Goal: Task Accomplishment & Management: Complete application form

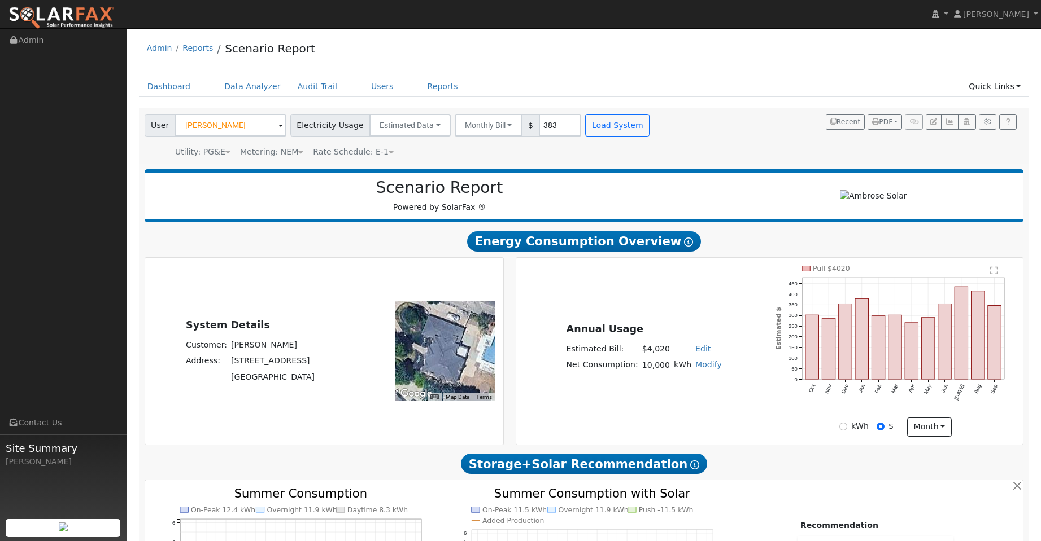
scroll to position [558, 0]
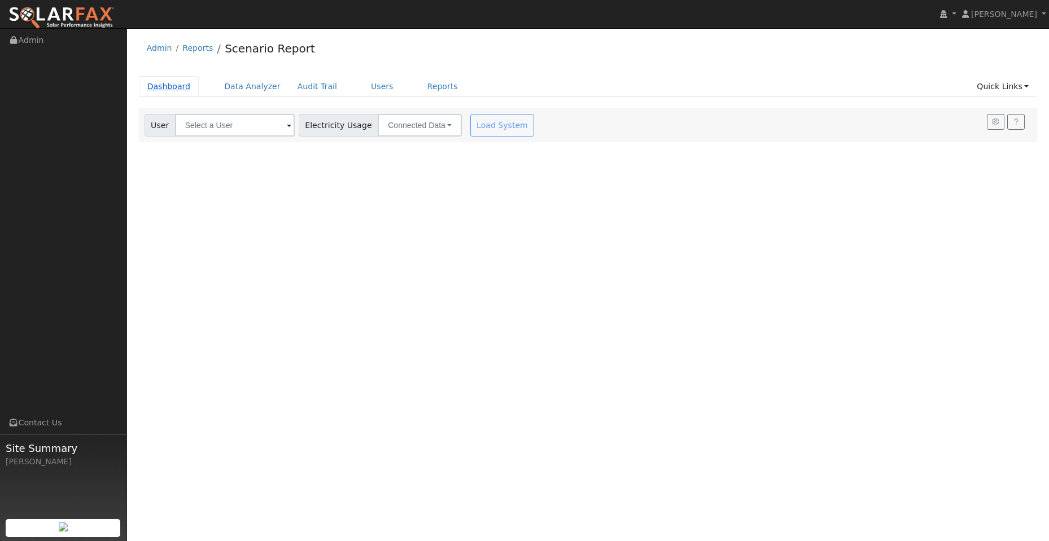
click at [176, 87] on link "Dashboard" at bounding box center [169, 86] width 60 height 21
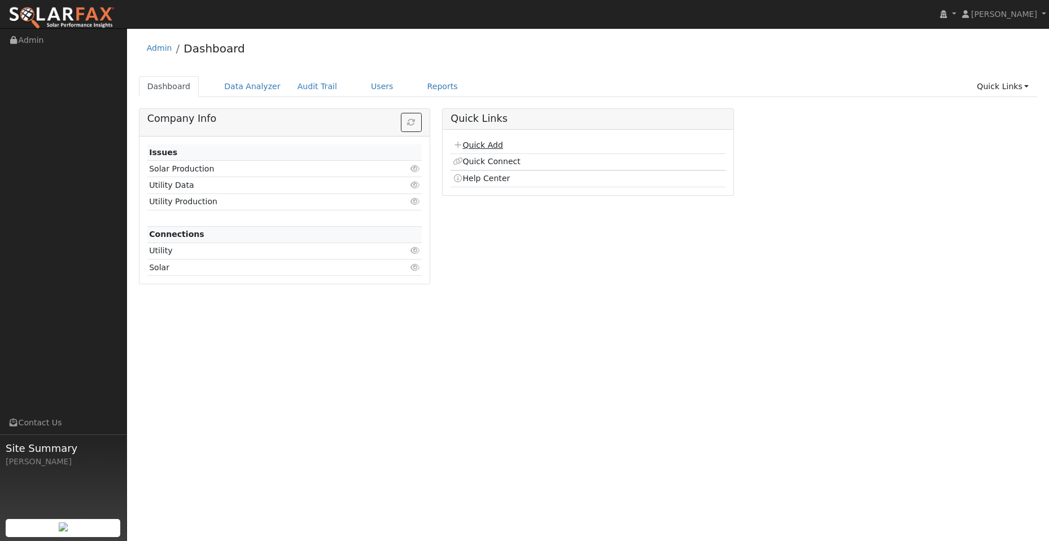
click at [496, 145] on link "Quick Add" at bounding box center [478, 145] width 50 height 9
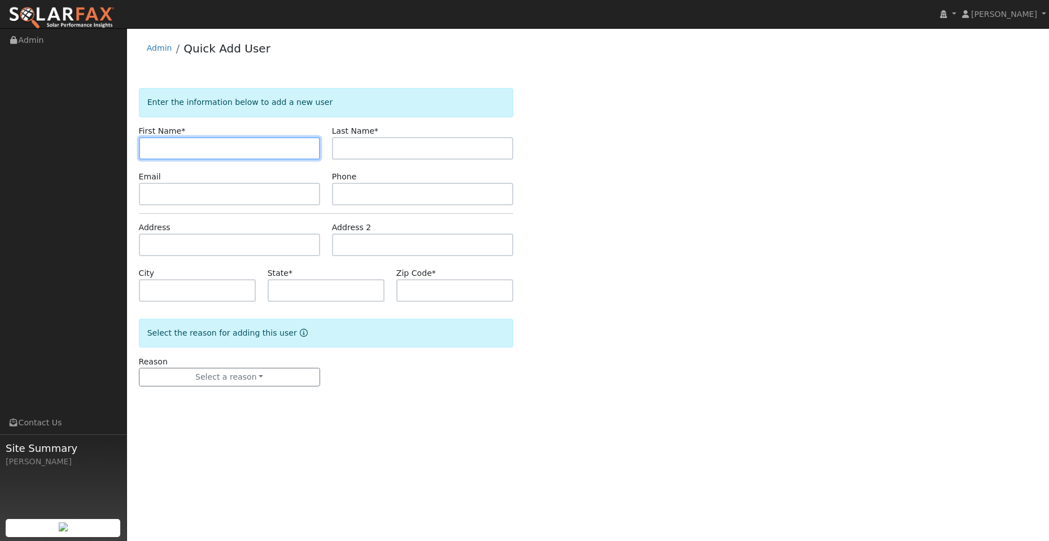
click at [149, 141] on input "text" at bounding box center [229, 148] width 181 height 23
paste input "Naveen"
type input "Naveen"
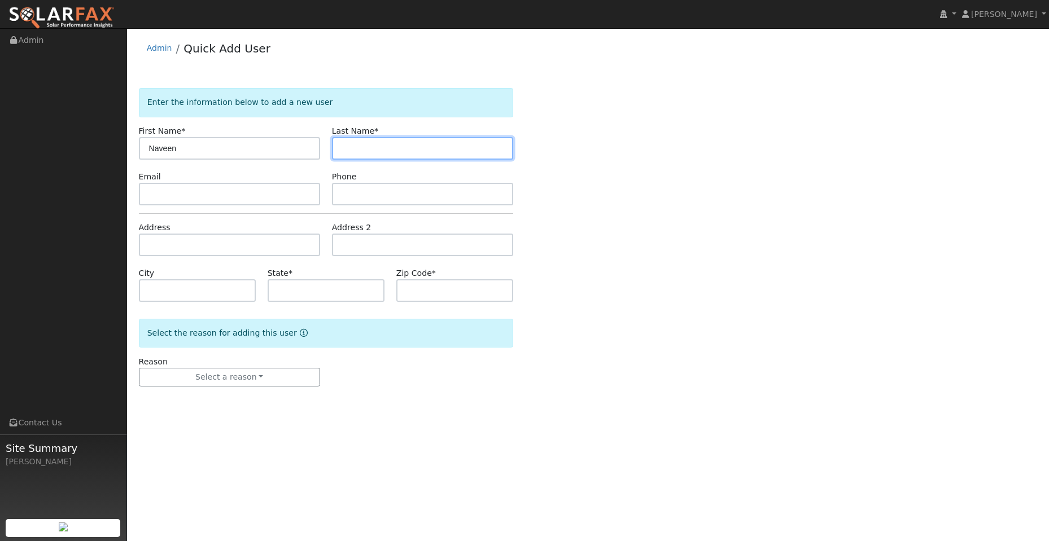
click at [337, 149] on input "text" at bounding box center [422, 148] width 181 height 23
click at [352, 150] on input "text" at bounding box center [422, 148] width 181 height 23
paste input "Singh"
click at [342, 147] on input "Singh" at bounding box center [422, 148] width 181 height 23
type input "Singh"
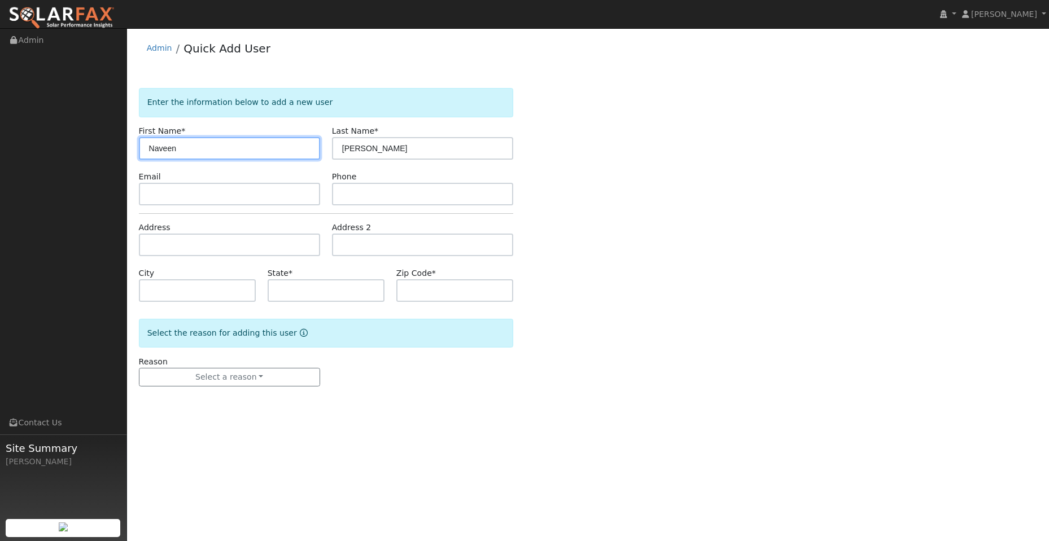
click at [147, 148] on input "Naveen" at bounding box center [229, 148] width 181 height 23
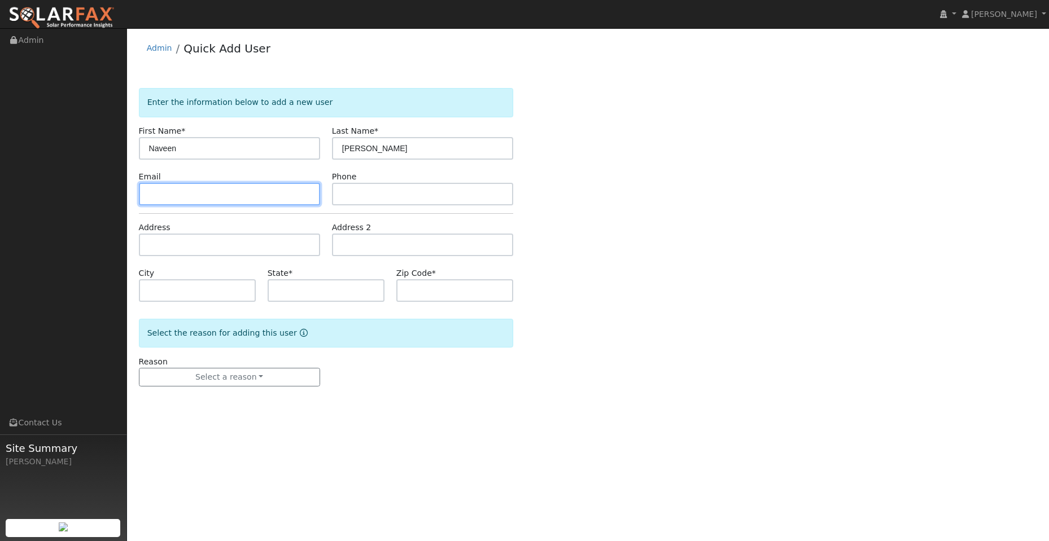
click at [183, 199] on input "text" at bounding box center [229, 194] width 181 height 23
click at [160, 192] on input "text" at bounding box center [229, 194] width 181 height 23
paste input "[EMAIL_ADDRESS][DOMAIN_NAME]"
type input "[EMAIL_ADDRESS][DOMAIN_NAME]"
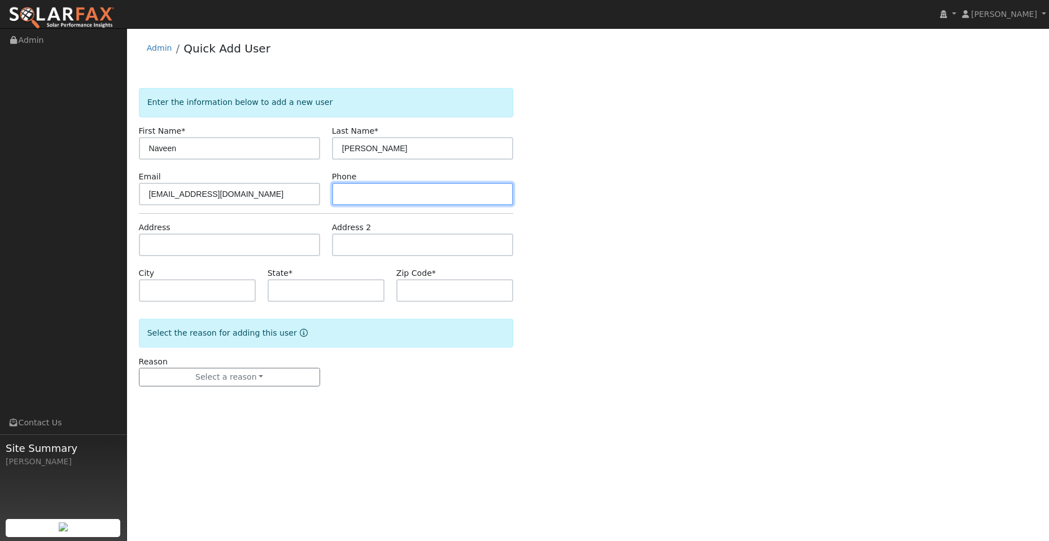
click at [362, 189] on input "text" at bounding box center [422, 194] width 181 height 23
drag, startPoint x: 356, startPoint y: 179, endPoint x: 352, endPoint y: 190, distance: 11.6
click at [356, 182] on div "Phone" at bounding box center [422, 188] width 193 height 34
click at [352, 190] on input "text" at bounding box center [422, 194] width 181 height 23
paste input "(858) 717-4105"
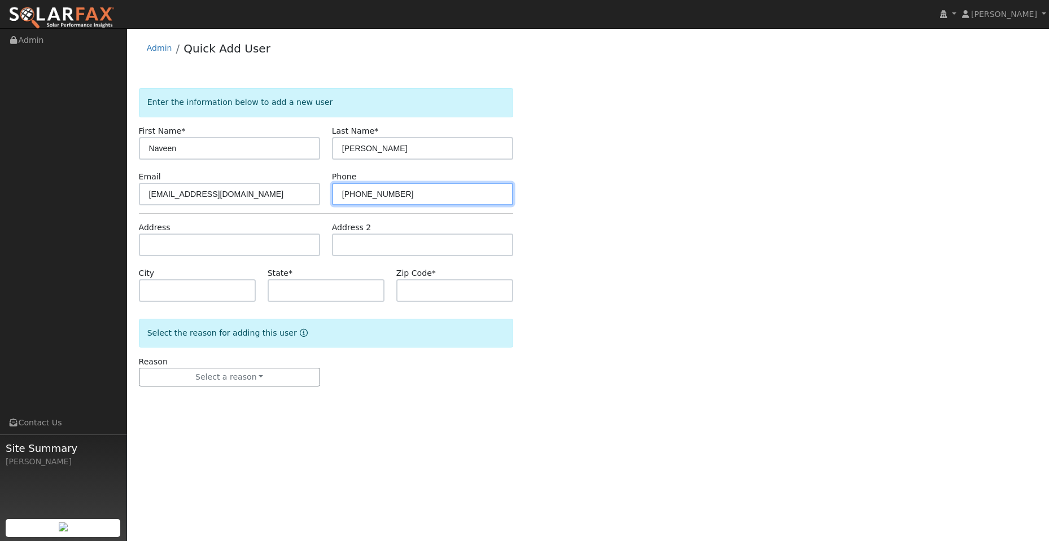
click at [342, 195] on input "(858) 717-4105" at bounding box center [422, 194] width 181 height 23
type input "(858) 717-4105"
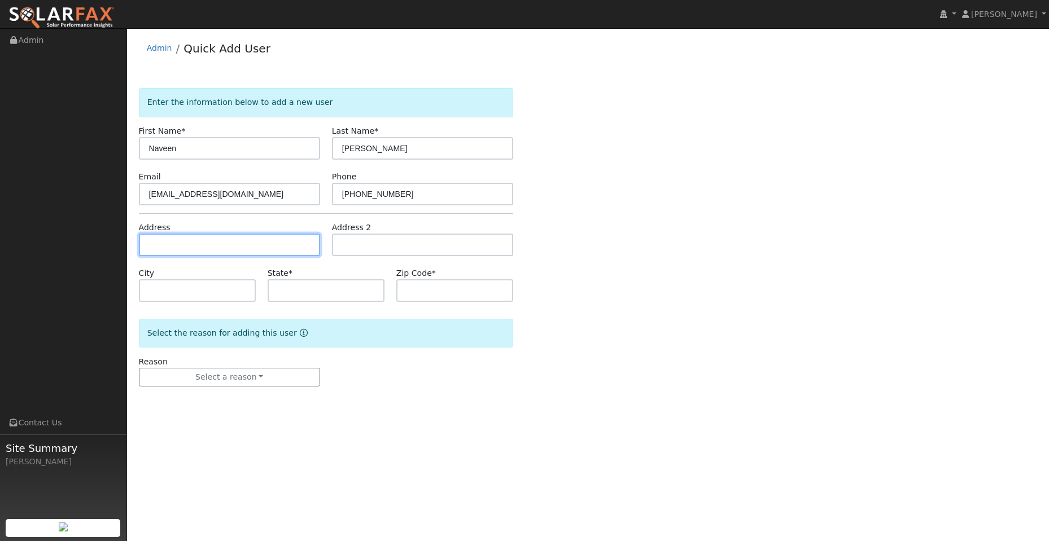
click at [227, 246] on input "text" at bounding box center [229, 245] width 181 height 23
click at [155, 243] on input "text" at bounding box center [229, 245] width 181 height 23
paste input "[STREET_ADDRESS]"
type input "[STREET_ADDRESS]"
type input "Fremont"
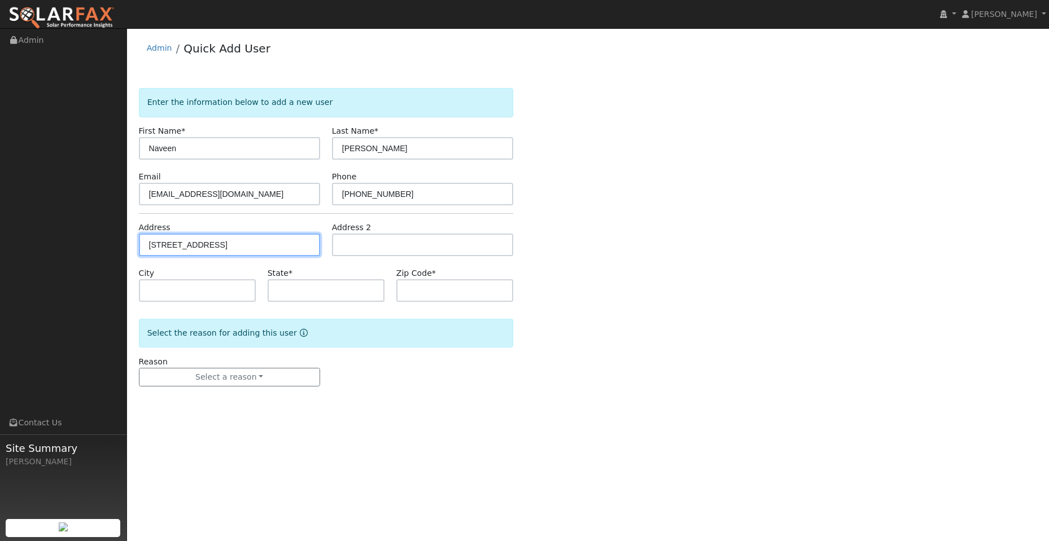
type input "CA"
type input "94538"
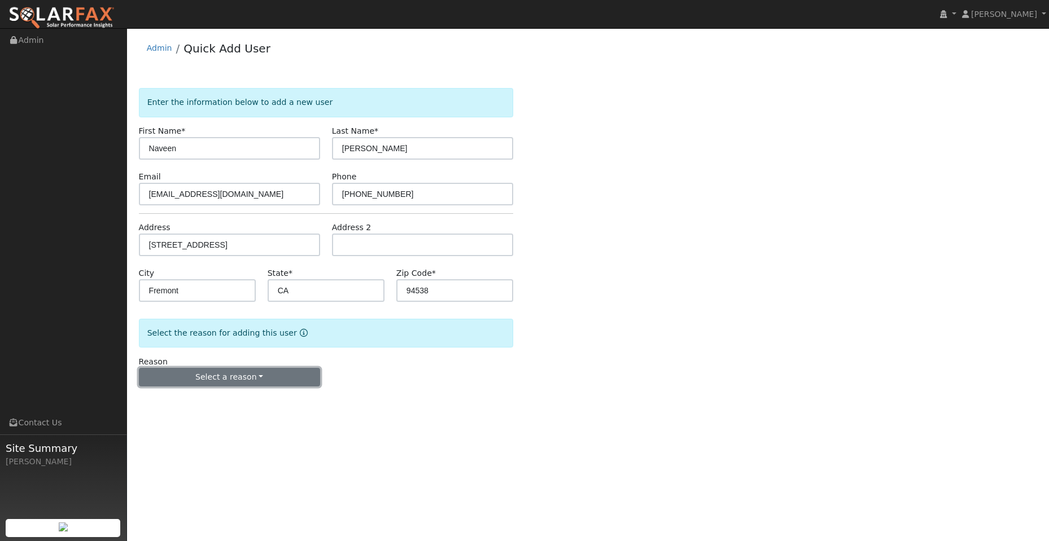
click at [260, 386] on button "Select a reason" at bounding box center [229, 377] width 181 height 19
click at [217, 398] on link "New lead" at bounding box center [201, 401] width 125 height 16
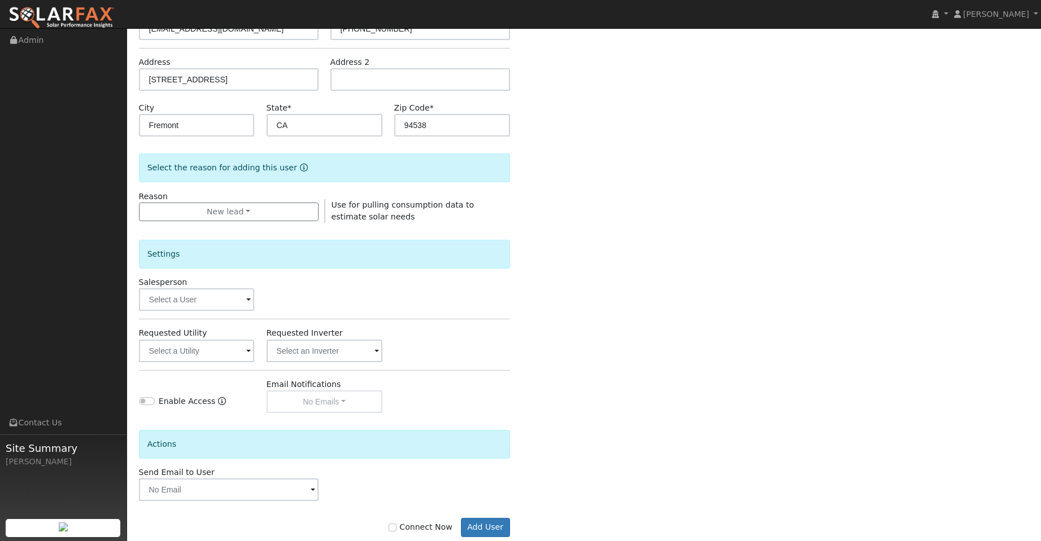
scroll to position [190, 0]
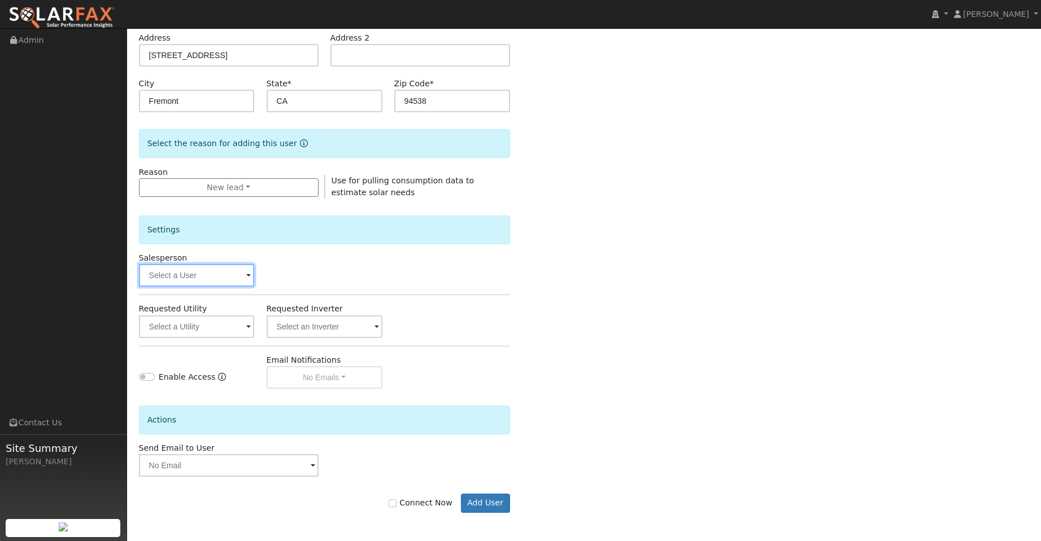
click at [230, 272] on input "text" at bounding box center [197, 275] width 116 height 23
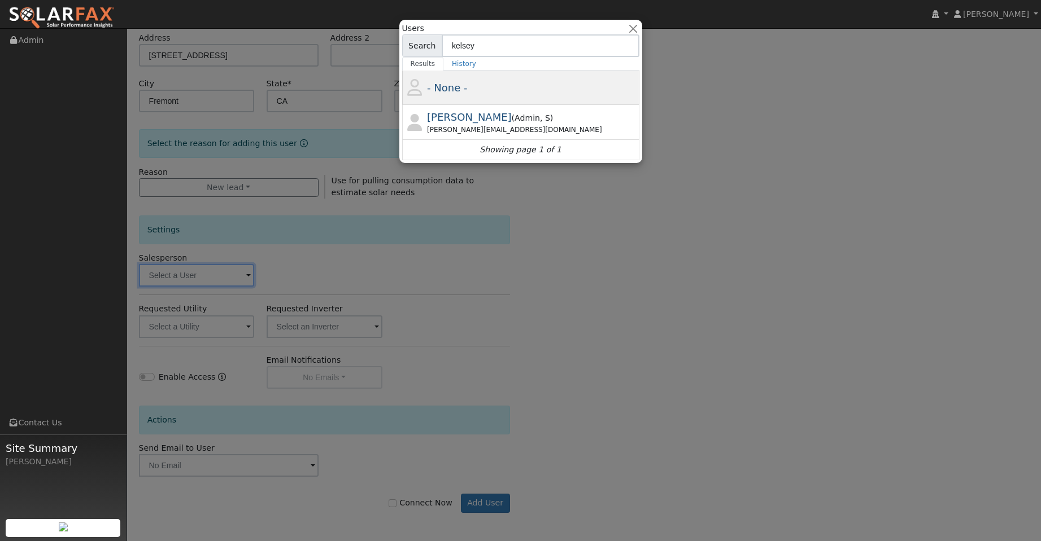
type input "kelsey"
click at [481, 103] on div "- None -" at bounding box center [520, 88] width 237 height 34
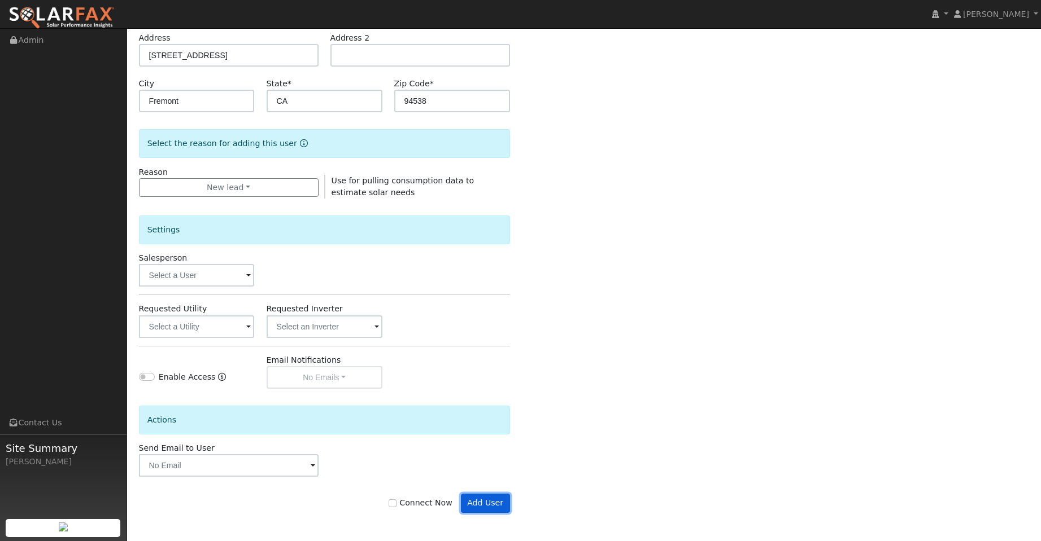
click at [492, 505] on button "Add User" at bounding box center [485, 503] width 49 height 19
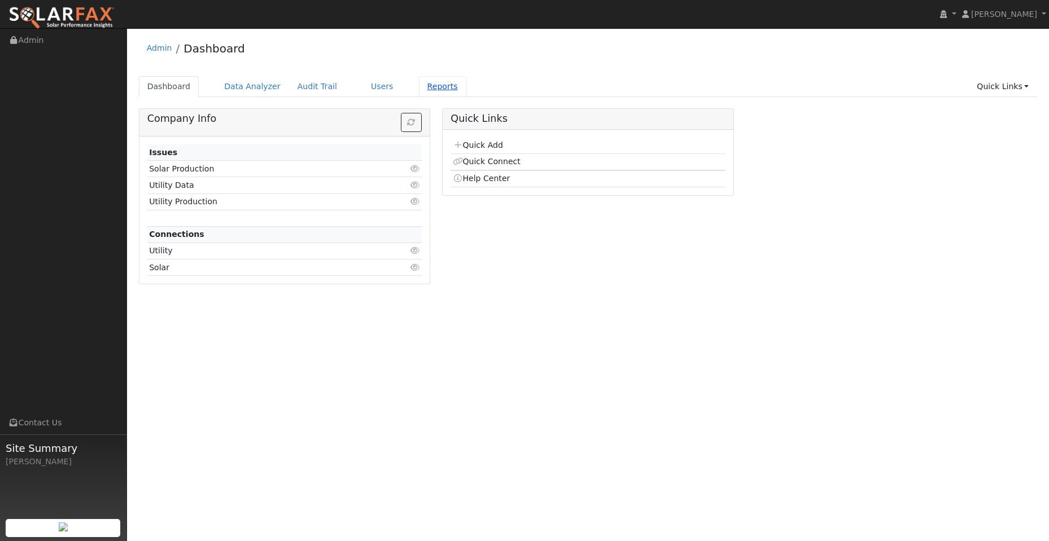
click at [423, 85] on link "Reports" at bounding box center [442, 86] width 47 height 21
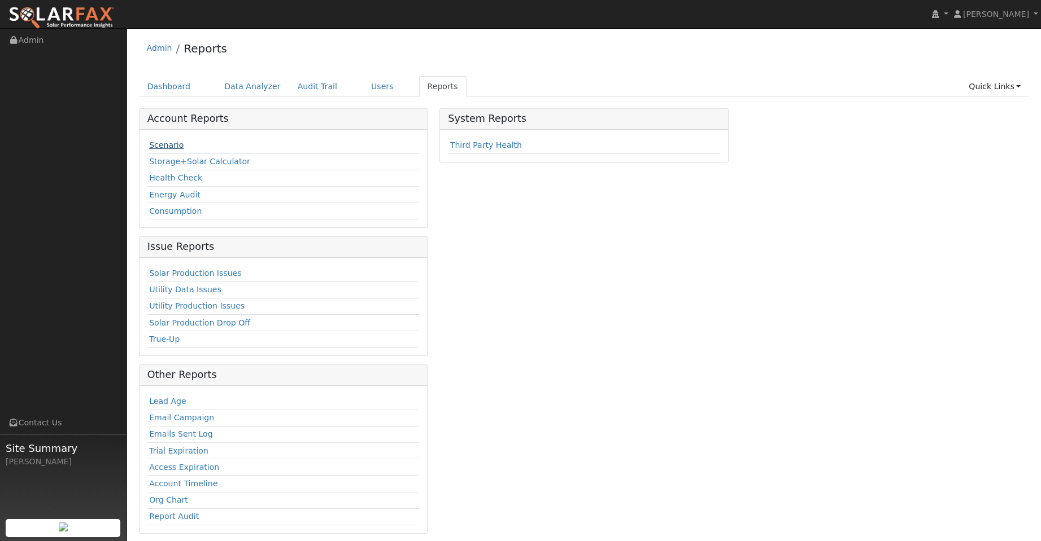
click at [165, 147] on link "Scenario" at bounding box center [166, 145] width 34 height 9
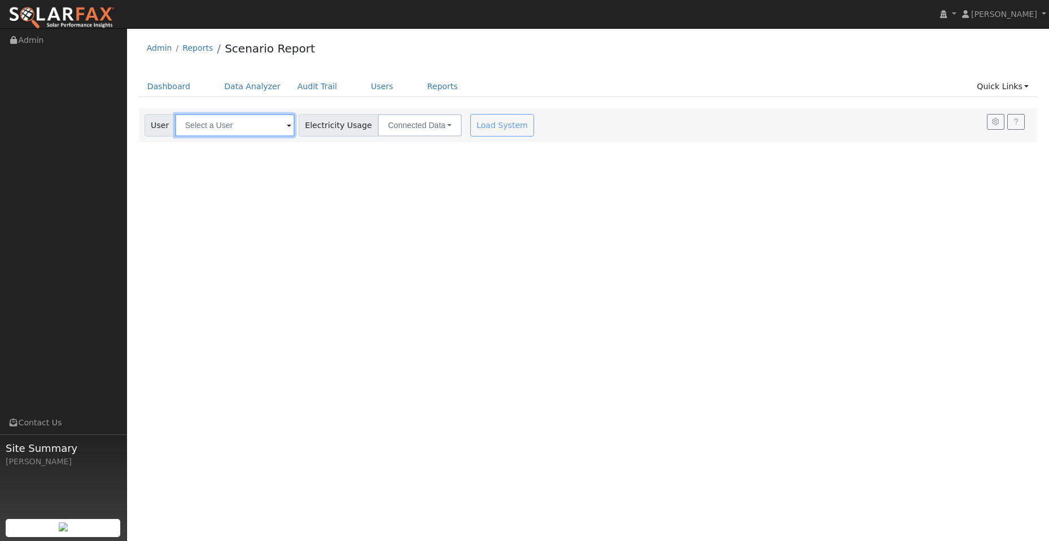
click at [260, 126] on input "text" at bounding box center [235, 125] width 120 height 23
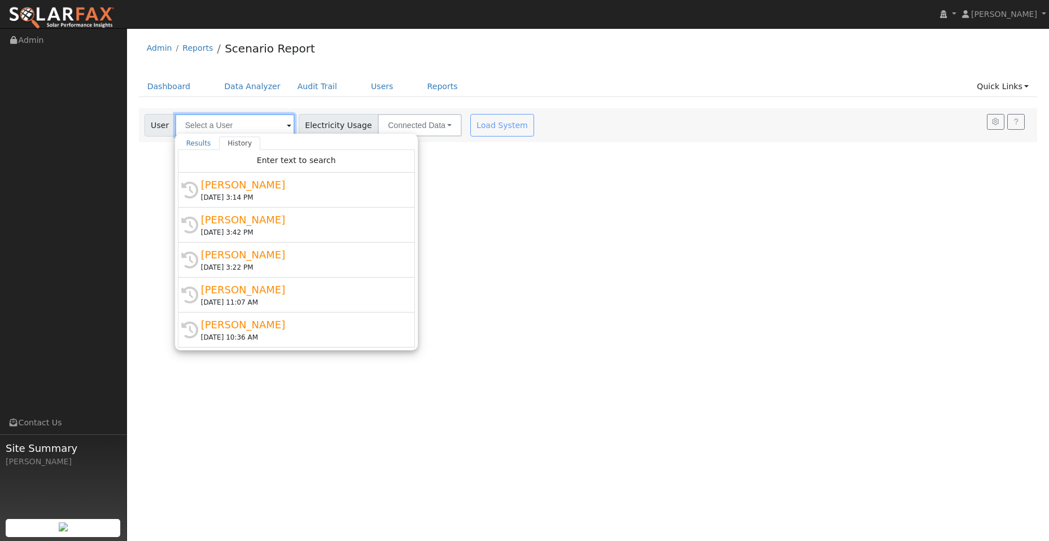
click at [217, 130] on input "text" at bounding box center [235, 125] width 120 height 23
paste input "[PERSON_NAME]"
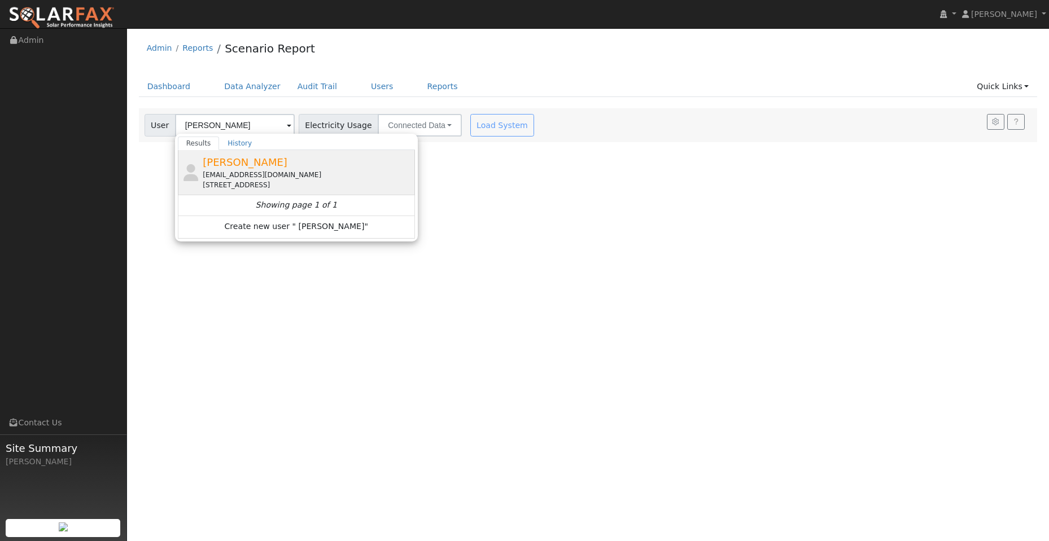
click at [243, 177] on div "[EMAIL_ADDRESS][DOMAIN_NAME]" at bounding box center [307, 175] width 209 height 10
type input "[PERSON_NAME]"
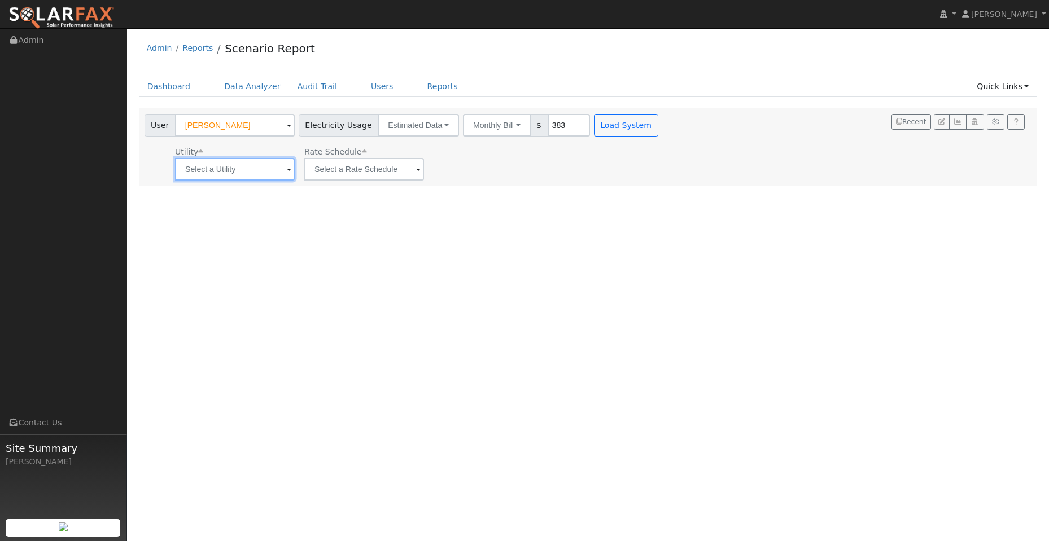
click at [229, 168] on input "text" at bounding box center [235, 169] width 120 height 23
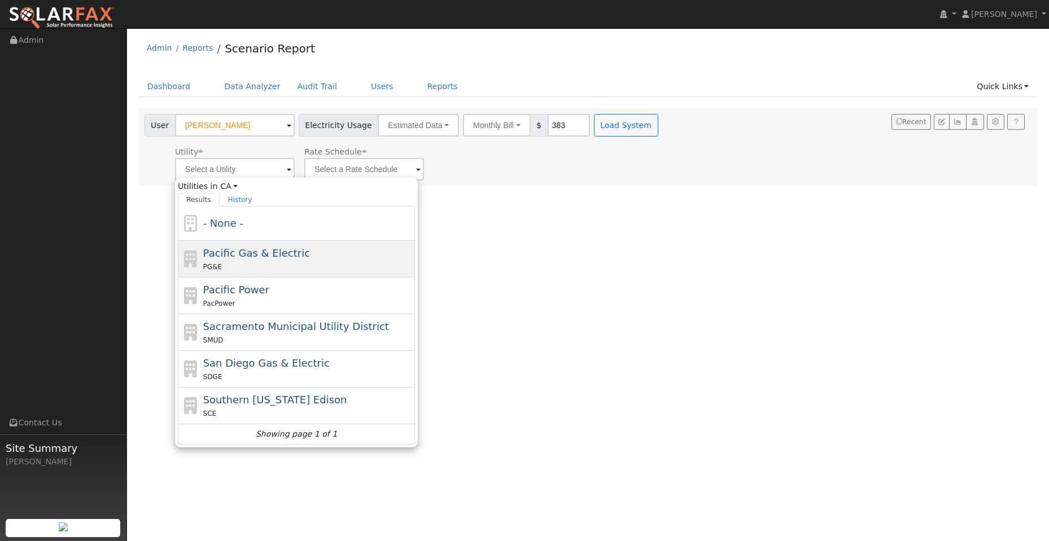
click at [263, 261] on div "PG&E" at bounding box center [307, 267] width 209 height 12
type input "Pacific Gas & Electric"
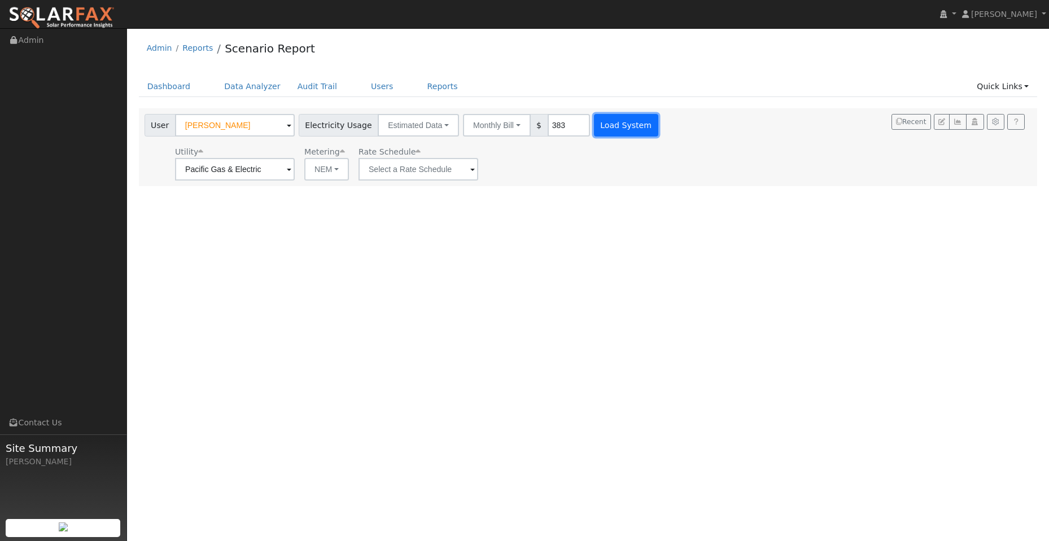
click at [598, 133] on button "Load System" at bounding box center [626, 125] width 64 height 23
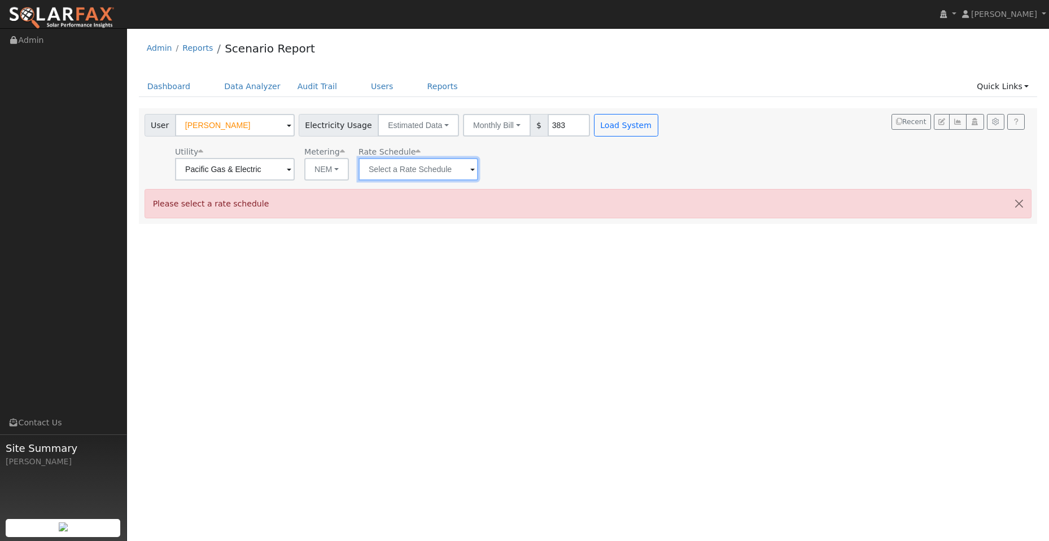
click at [409, 180] on input "text" at bounding box center [419, 169] width 120 height 23
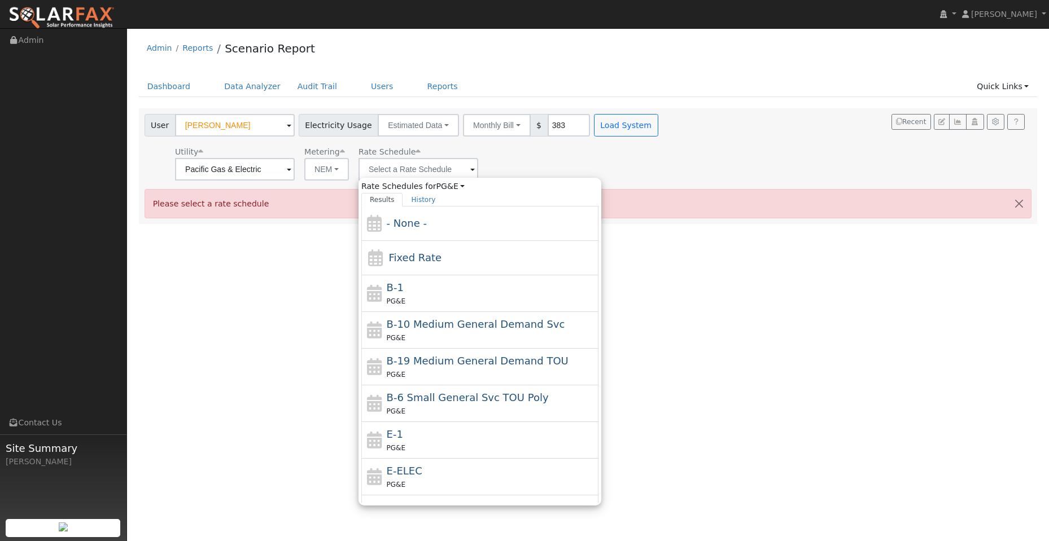
drag, startPoint x: 504, startPoint y: 432, endPoint x: 514, endPoint y: 396, distance: 38.1
click at [504, 432] on div "E-1 PG&E" at bounding box center [491, 440] width 209 height 27
type input "E-1"
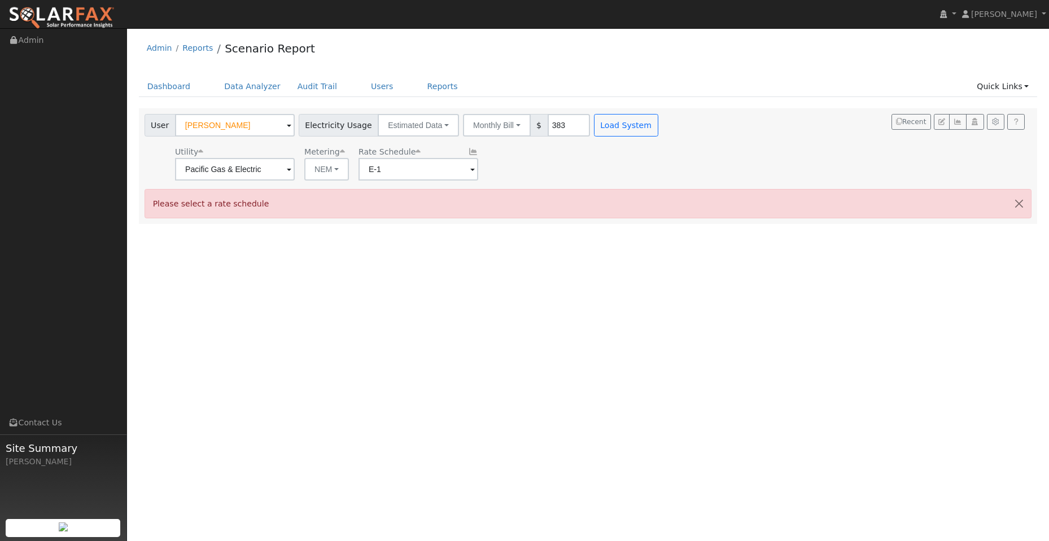
click at [619, 106] on div "Dashboard Data Analyzer Audit Trail Users Reports Quick Links Quick Add Quick C…" at bounding box center [588, 92] width 899 height 32
click at [619, 123] on button "Load System" at bounding box center [626, 125] width 64 height 23
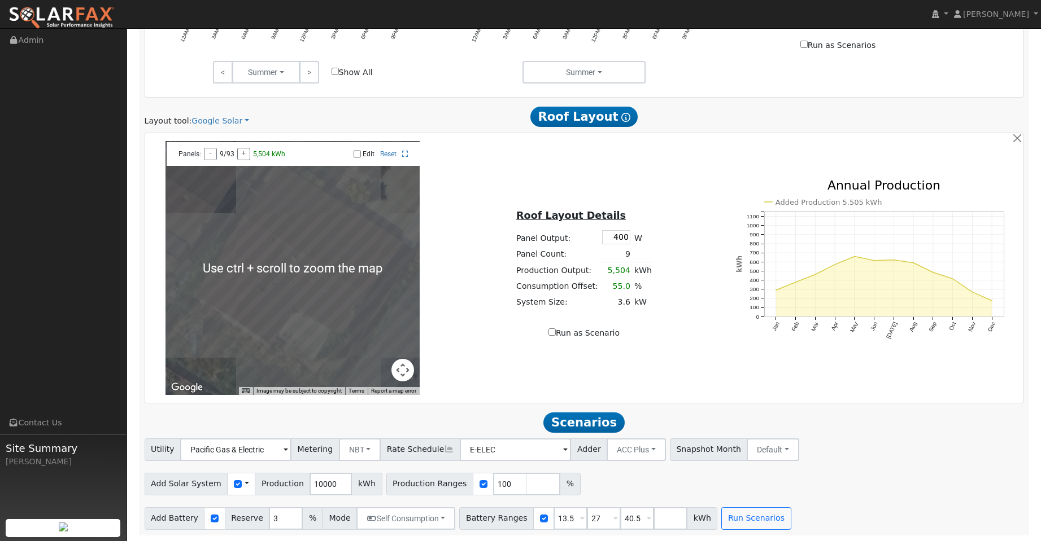
scroll to position [492, 0]
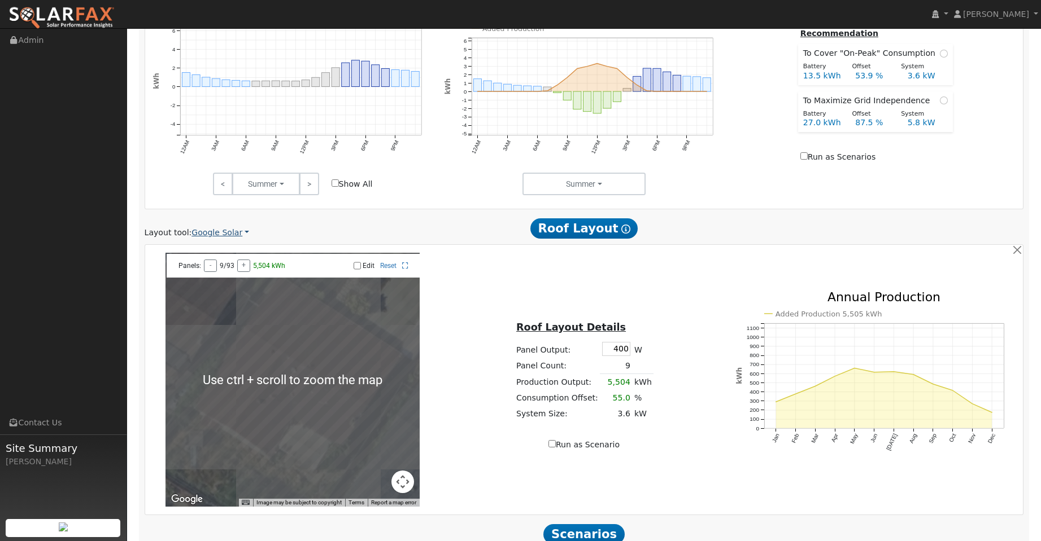
click at [236, 230] on link "Google Solar" at bounding box center [220, 233] width 58 height 12
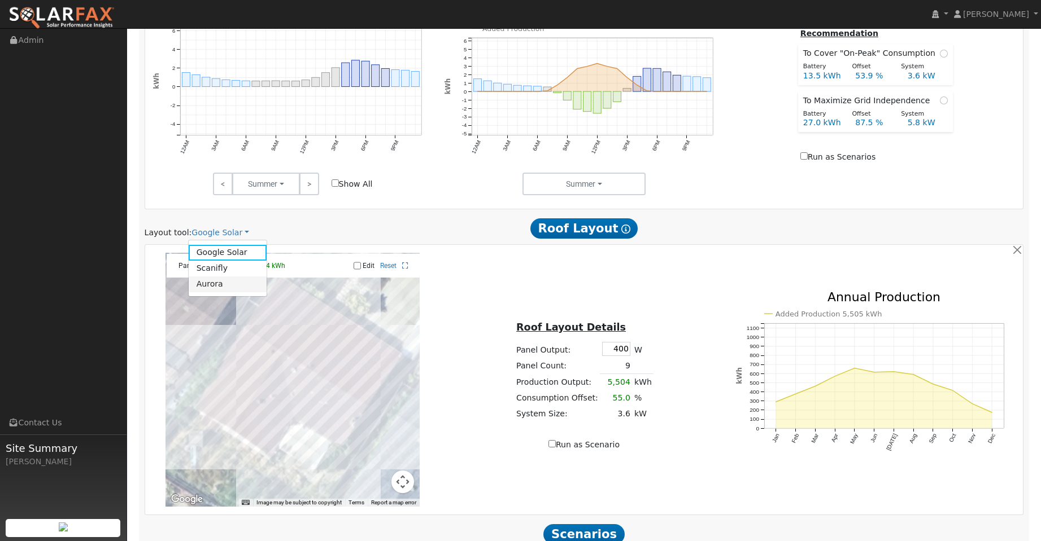
click at [243, 286] on link "Aurora" at bounding box center [228, 285] width 78 height 16
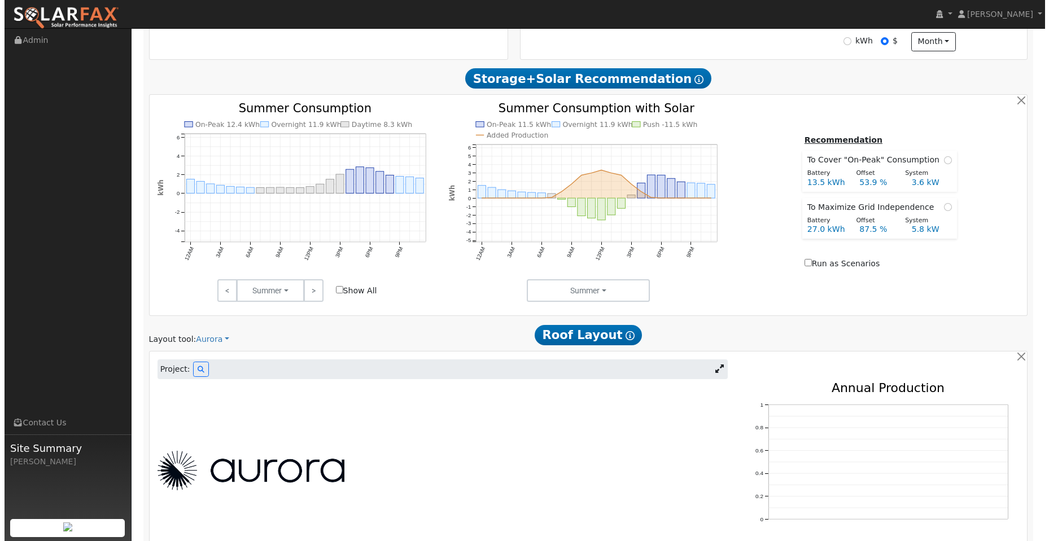
scroll to position [550, 0]
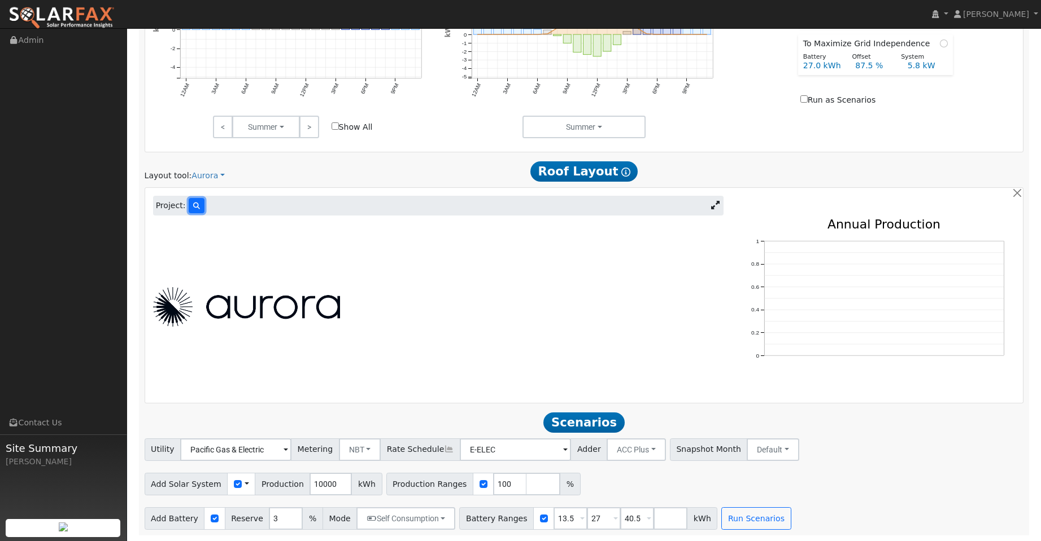
click at [189, 209] on button at bounding box center [197, 205] width 16 height 15
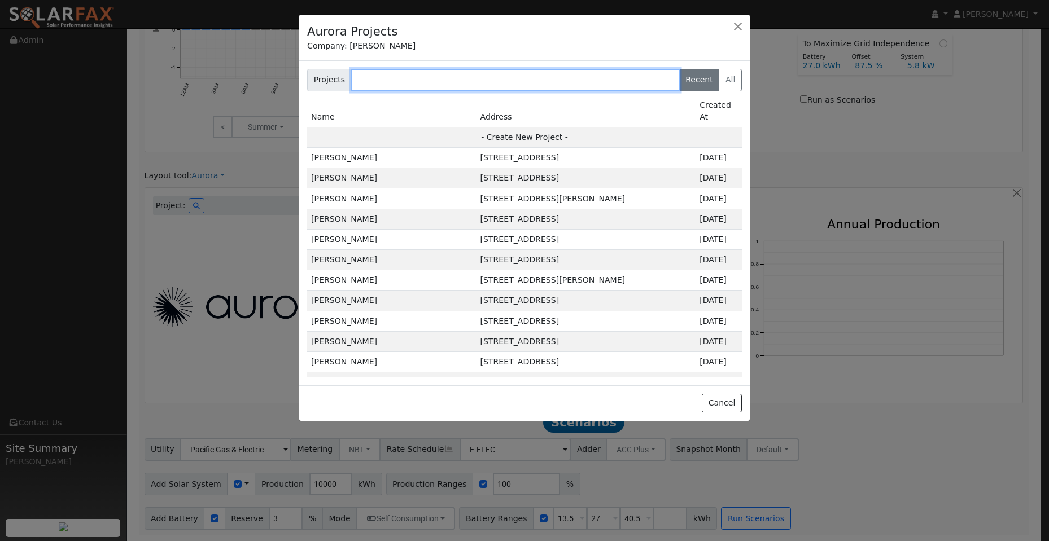
click at [383, 82] on input "text" at bounding box center [515, 80] width 329 height 23
paste input "[PERSON_NAME]"
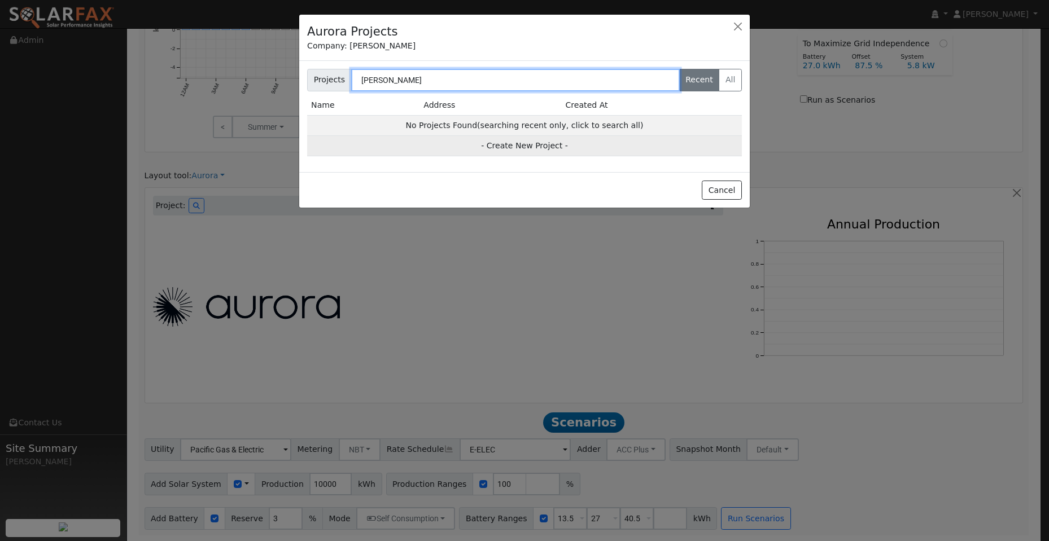
type input "[PERSON_NAME]"
click at [505, 147] on td "- Create New Project -" at bounding box center [524, 146] width 435 height 20
type input "[PERSON_NAME]"
type input "[STREET_ADDRESS]"
type input "Fremont"
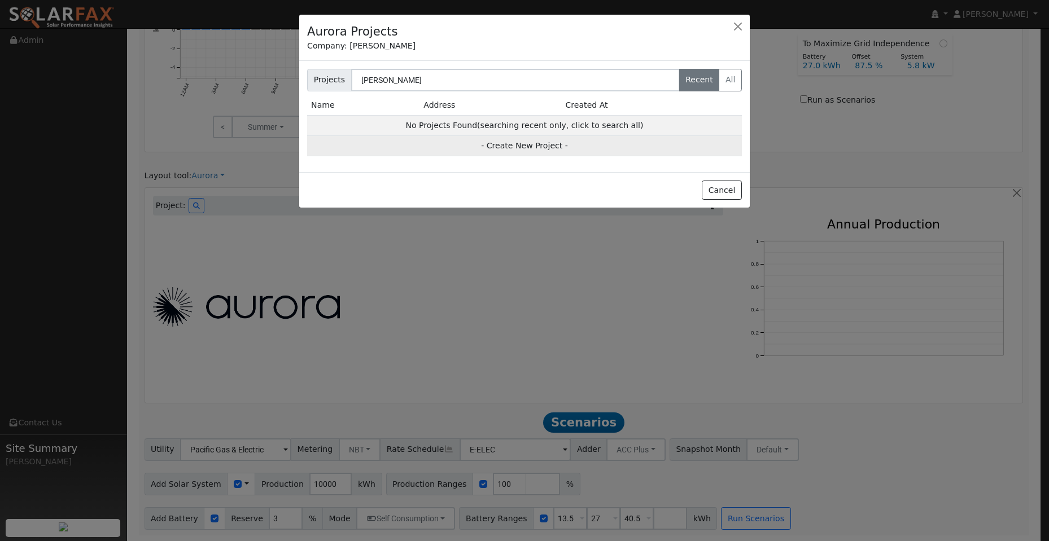
type input "CA"
type input "94538"
type input "Design"
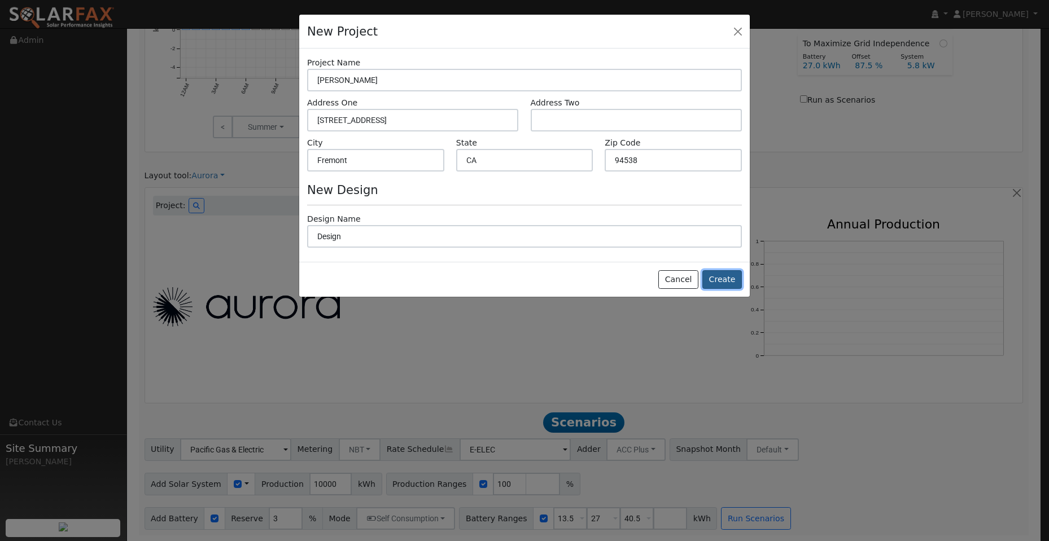
click at [722, 279] on button "Create" at bounding box center [722, 279] width 40 height 19
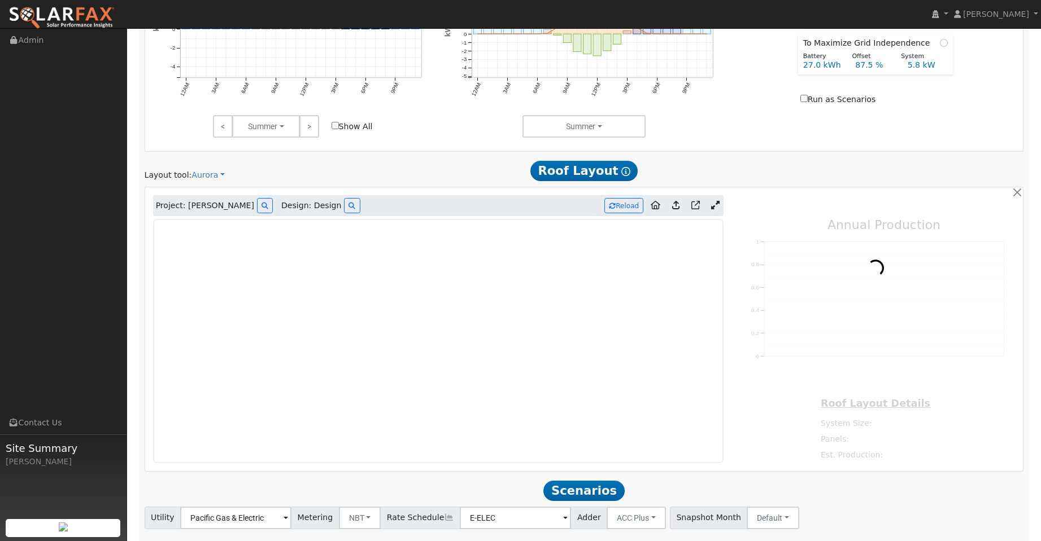
type input "0"
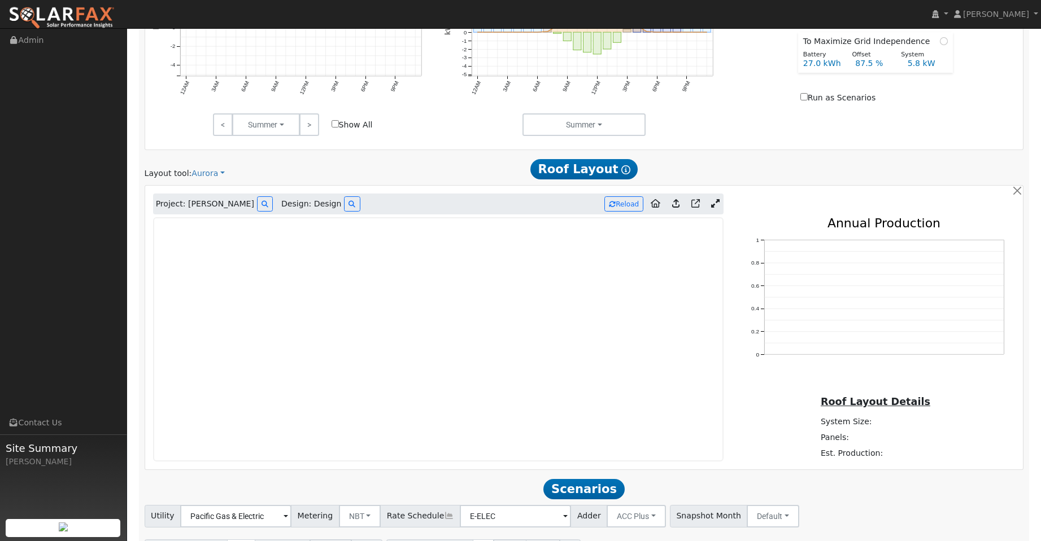
scroll to position [553, 0]
